Goal: Information Seeking & Learning: Check status

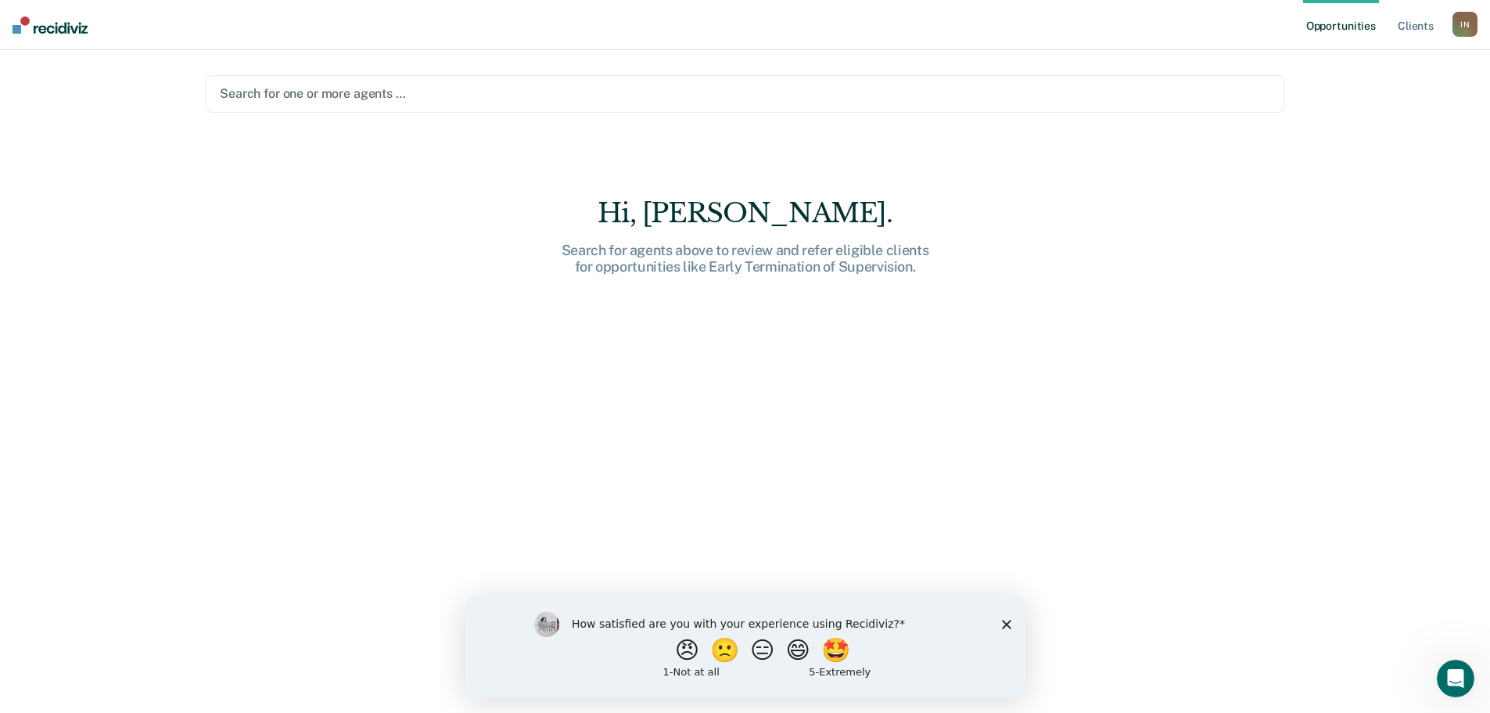
click at [659, 334] on div "Hi, [PERSON_NAME]. Search for agents above to review and refer eligible clients…" at bounding box center [745, 465] width 1080 height 537
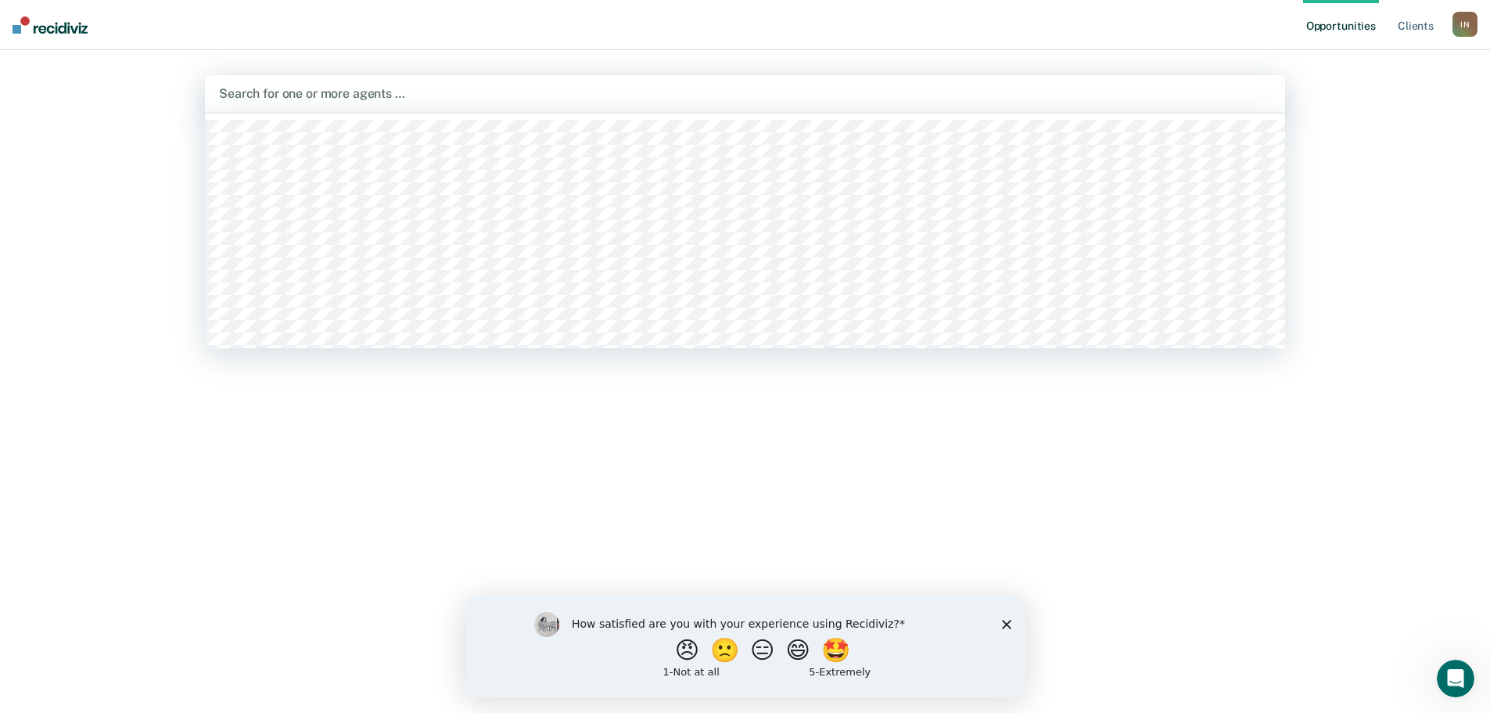
click at [339, 98] on div at bounding box center [745, 93] width 1052 height 18
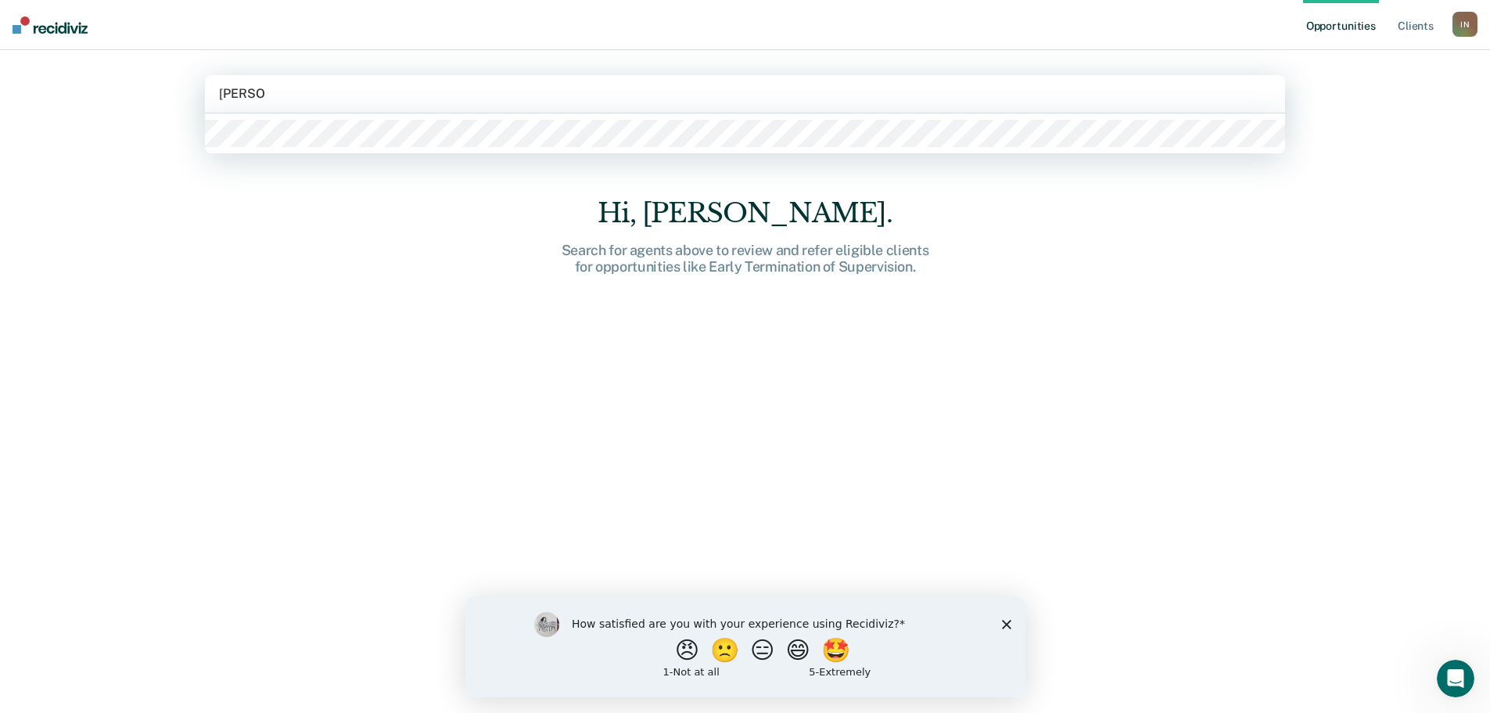
type input "[PERSON_NAME]"
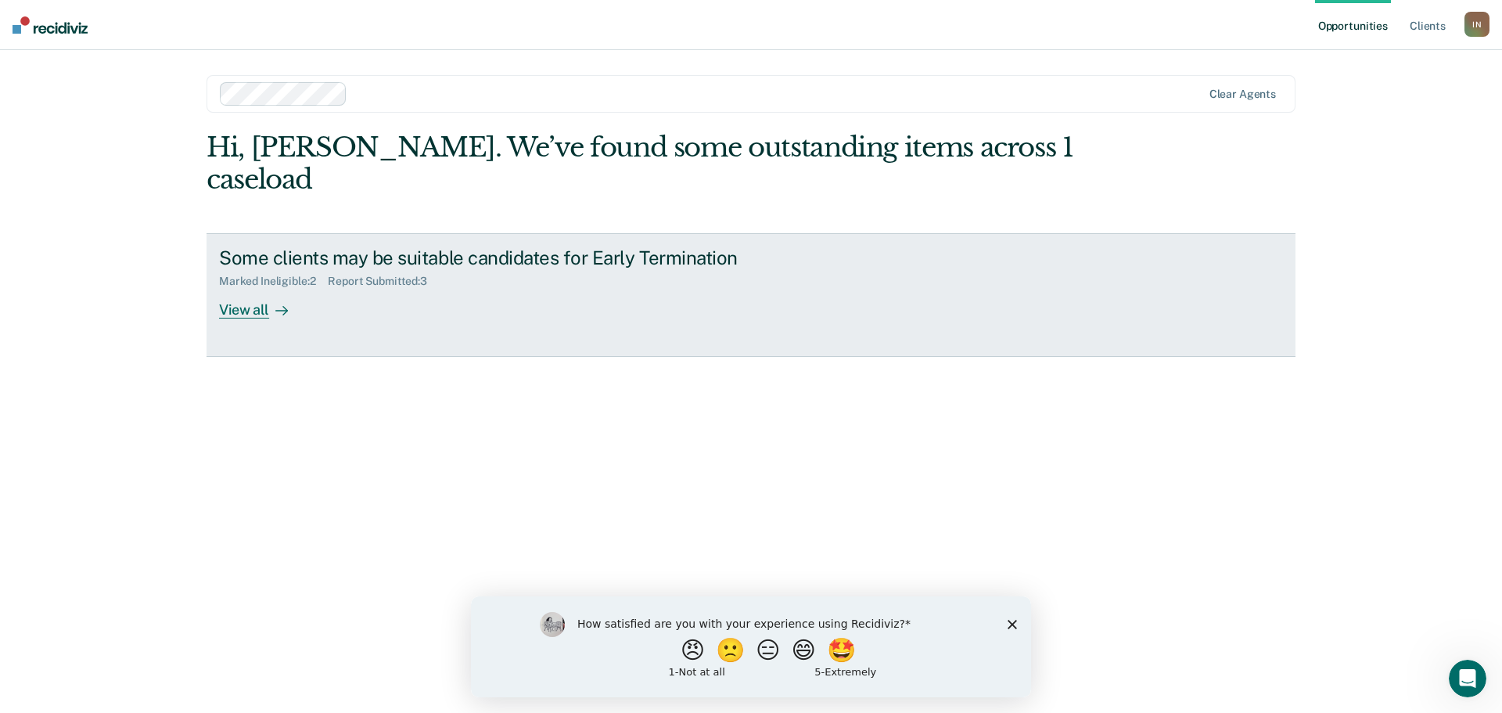
click at [251, 288] on div "View all" at bounding box center [263, 303] width 88 height 31
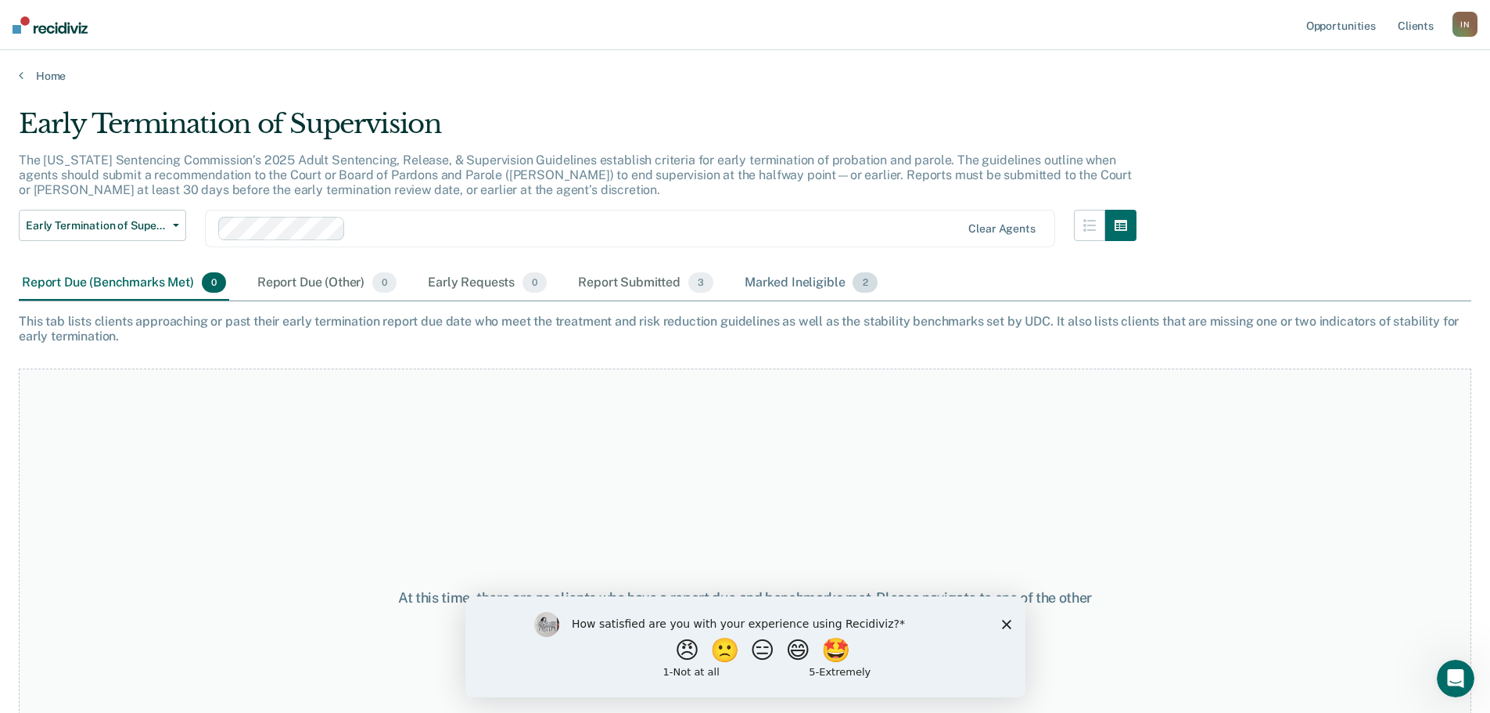
click at [768, 282] on div "Marked Ineligible 2" at bounding box center [810, 283] width 139 height 34
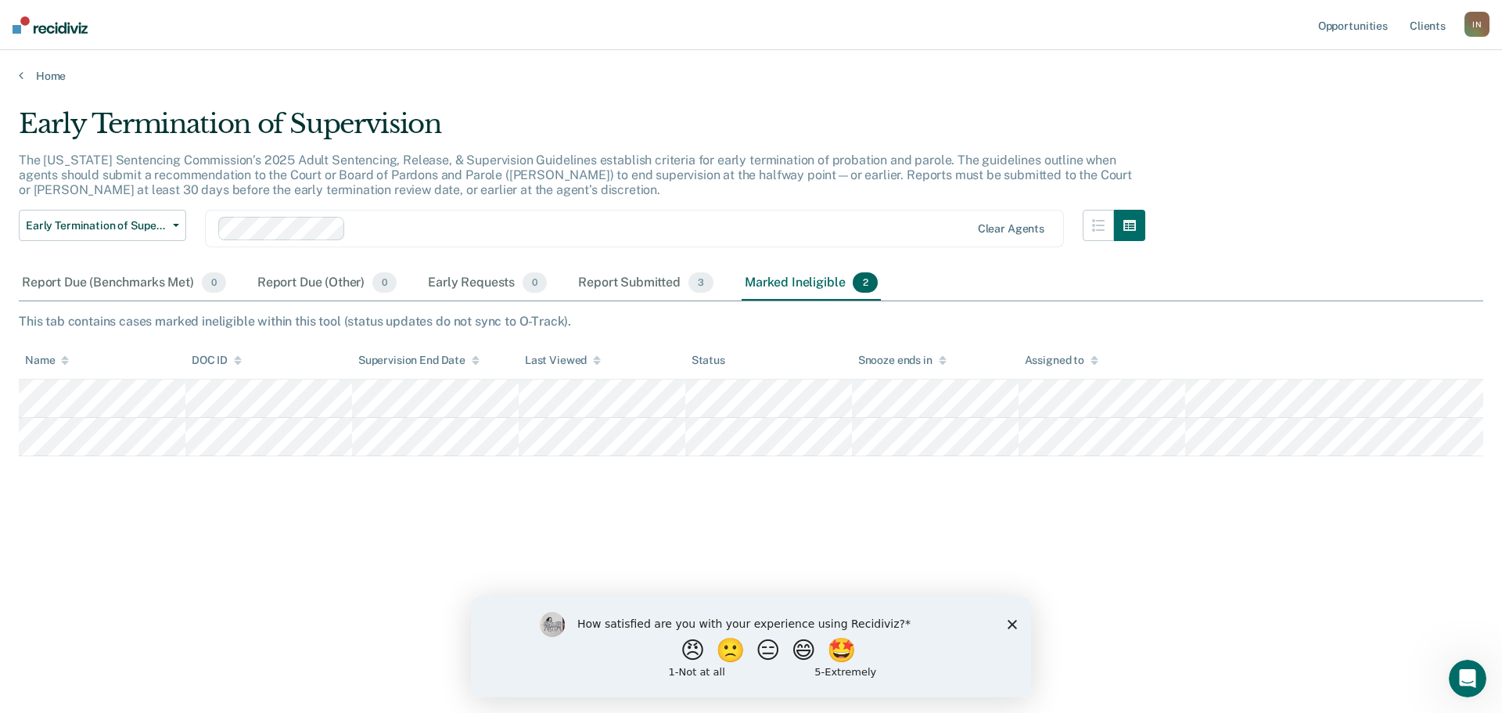
click at [1180, 631] on div "Early Termination of Supervision The [US_STATE] Sentencing Commission’s 2025 Ad…" at bounding box center [751, 376] width 1464 height 537
click at [609, 280] on div "Report Submitted 3" at bounding box center [646, 283] width 142 height 34
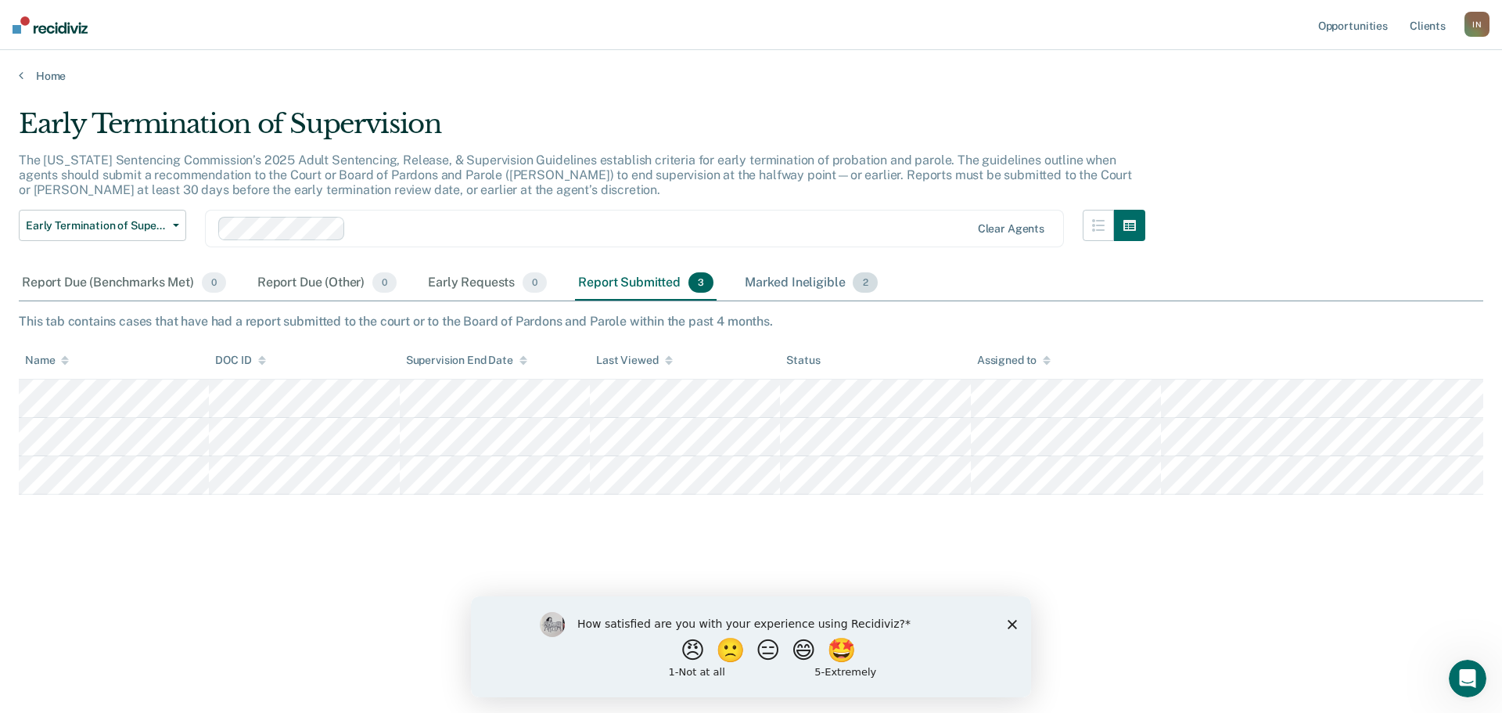
click at [816, 280] on div "Marked Ineligible 2" at bounding box center [810, 283] width 139 height 34
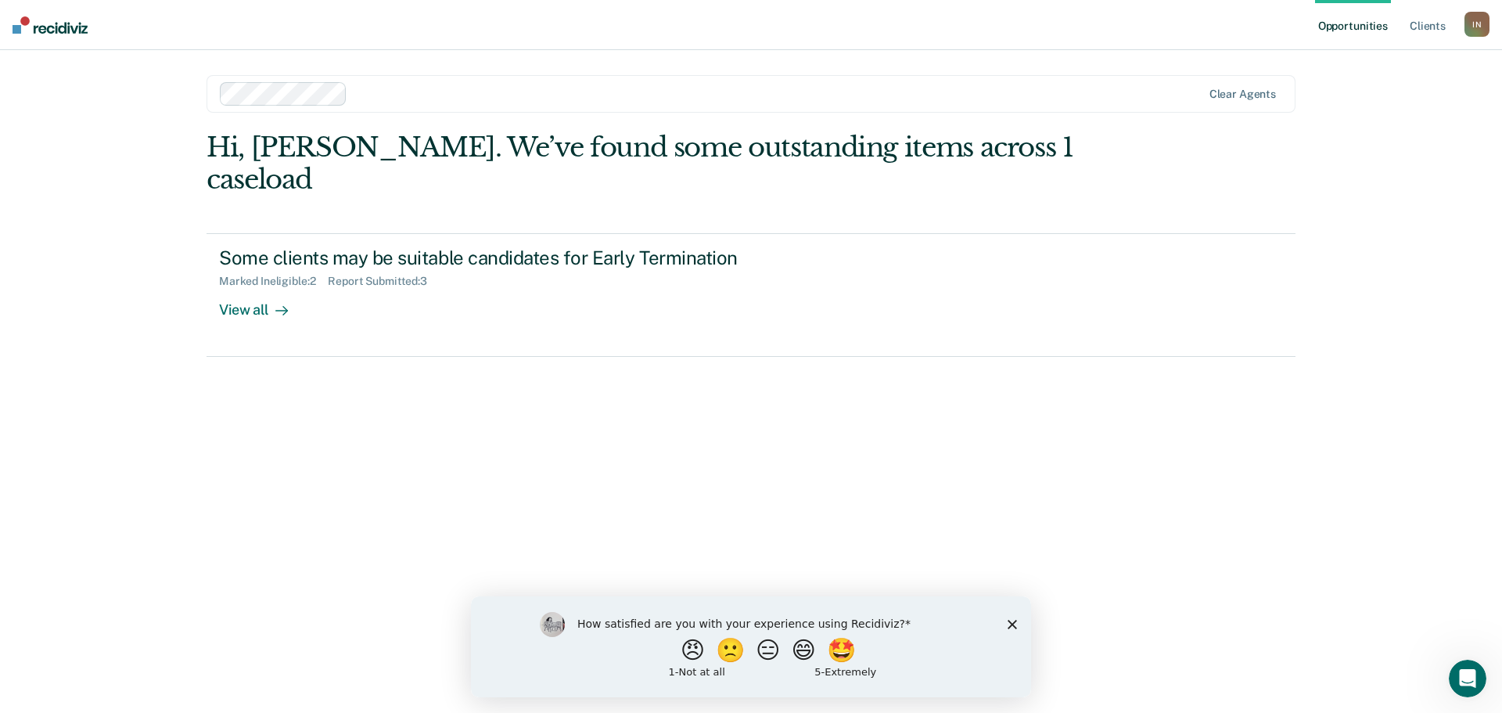
click at [392, 96] on div at bounding box center [777, 93] width 847 height 18
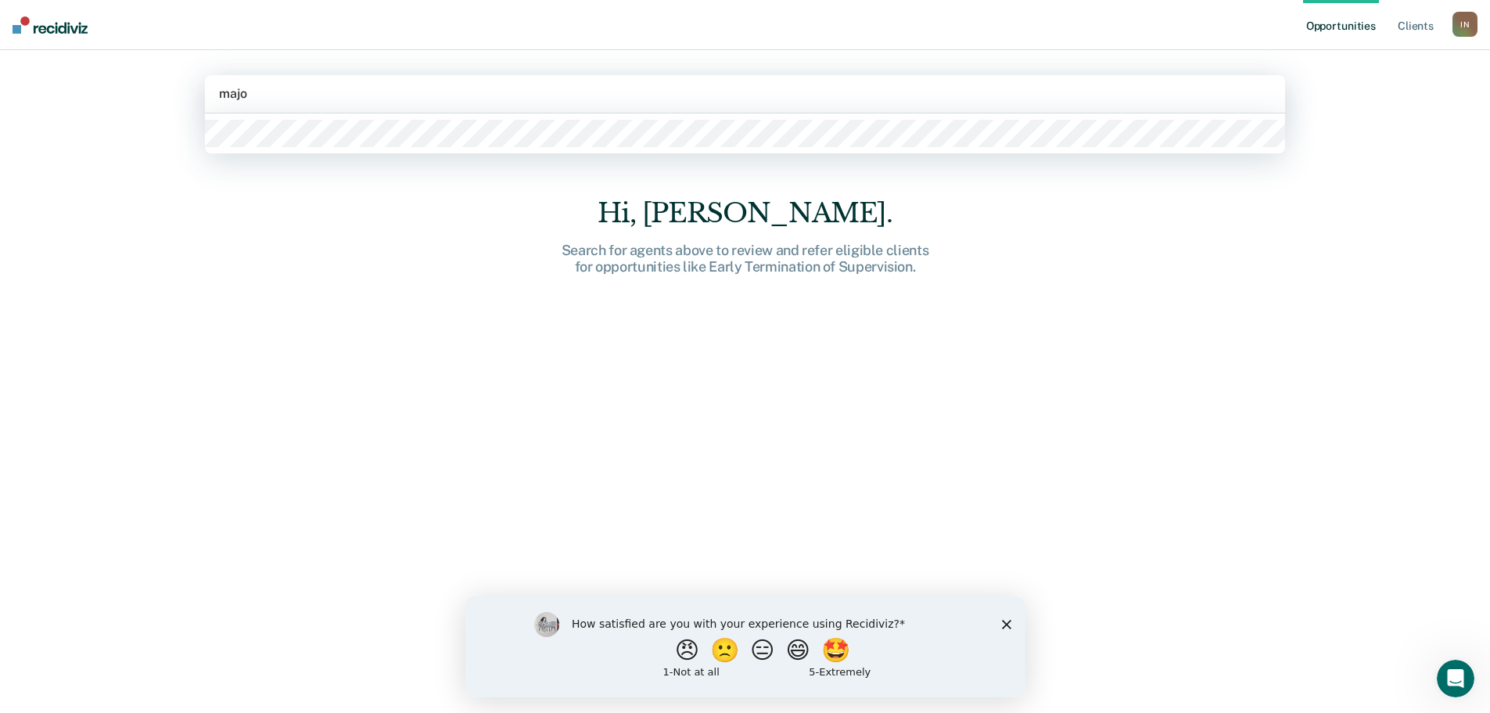
type input "major"
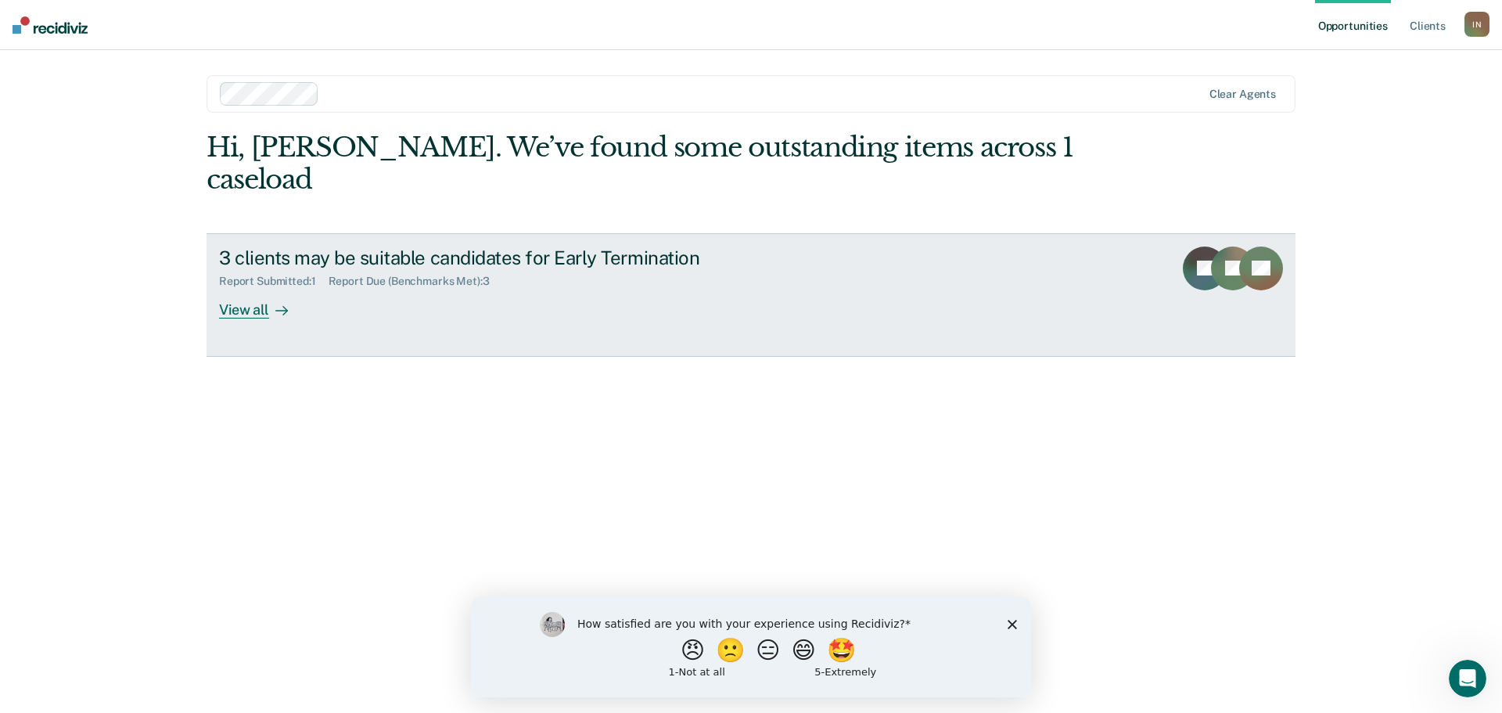
click at [260, 288] on div "View all" at bounding box center [263, 303] width 88 height 31
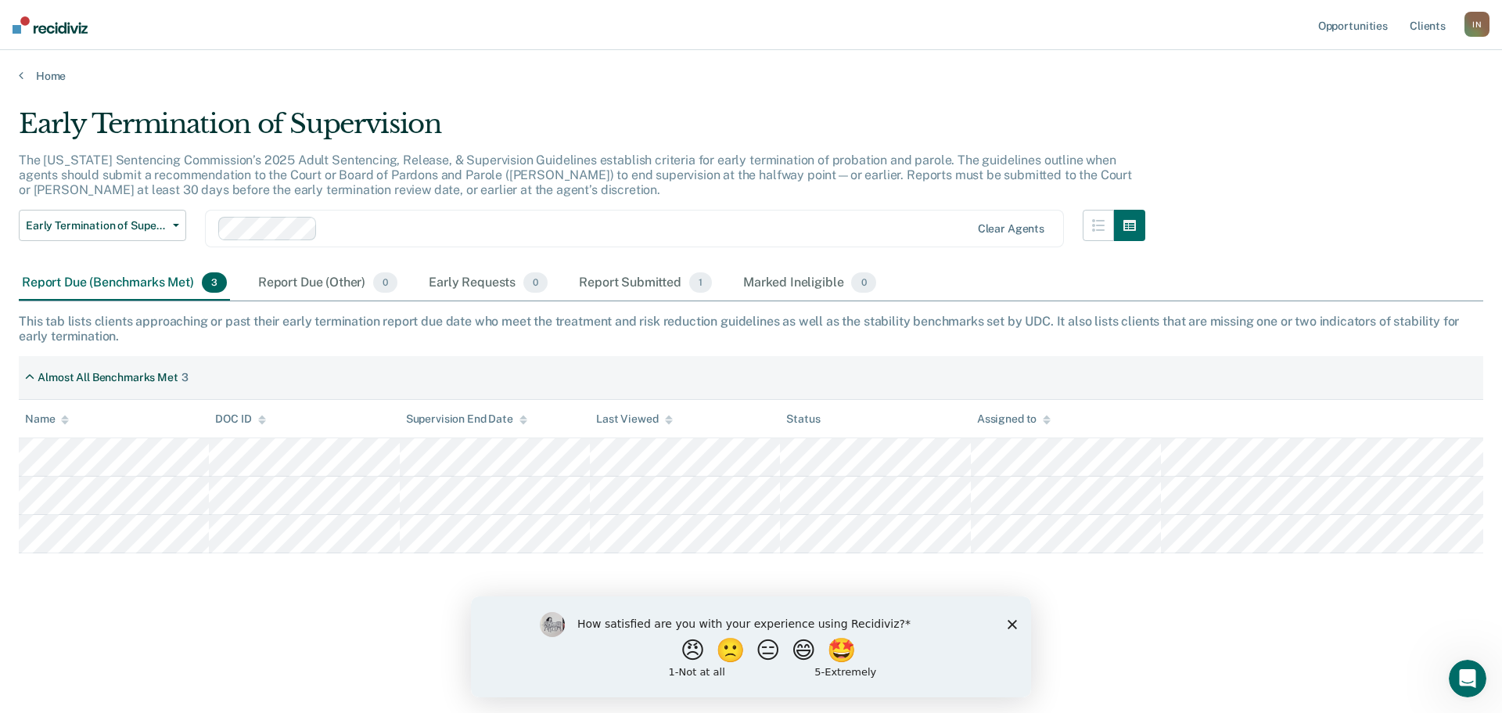
click at [1011, 622] on polygon "Close survey" at bounding box center [1011, 623] width 9 height 9
